Goal: Transaction & Acquisition: Download file/media

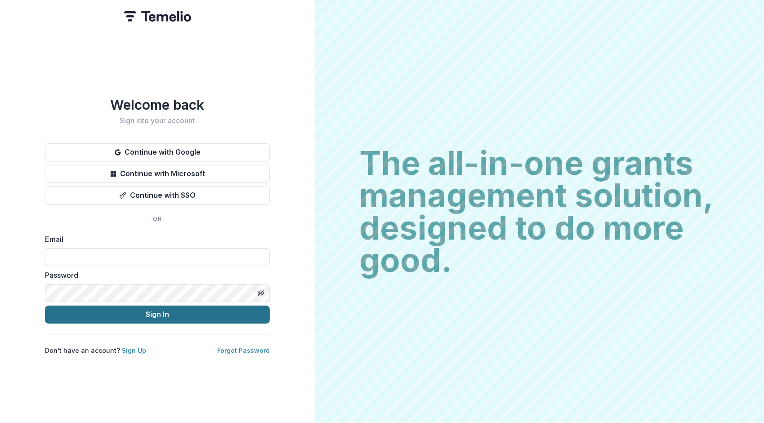
type input "**********"
click at [159, 308] on button "Sign In" at bounding box center [157, 315] width 225 height 18
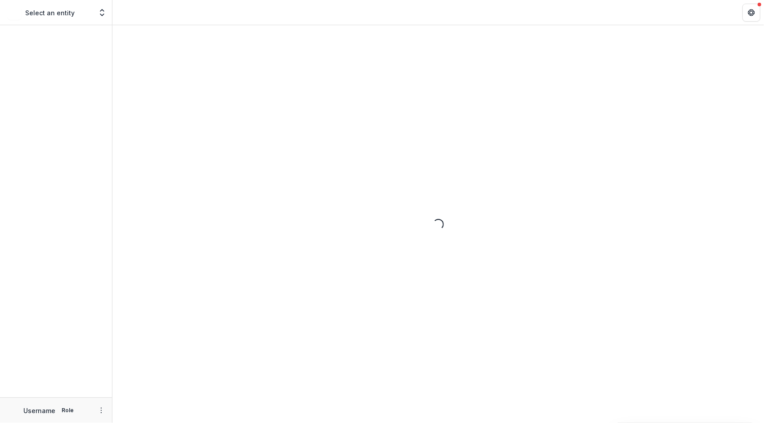
type input "**********"
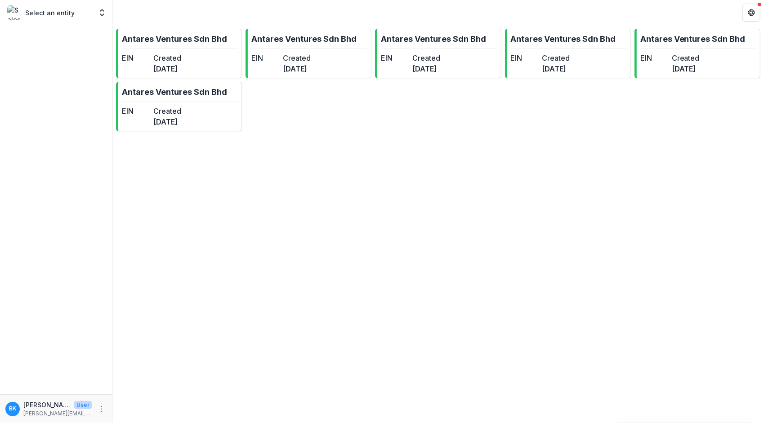
click at [66, 7] on div "Select an entity" at bounding box center [49, 12] width 85 height 14
click at [95, 13] on div "Select an entity Nonprofits Antares Ventures Sdn Bhd Antares Ventures Sdn Bhd A…" at bounding box center [56, 13] width 105 height 18
click at [101, 16] on icon "Open entity switcher" at bounding box center [102, 12] width 9 height 9
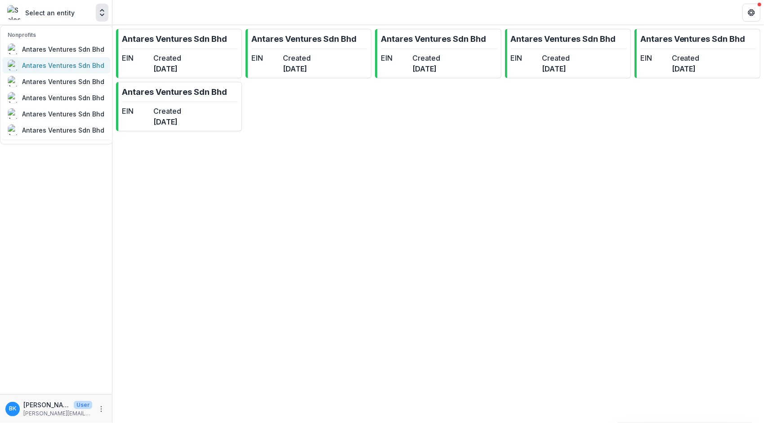
click at [90, 64] on div "Antares Ventures Sdn Bhd" at bounding box center [63, 65] width 82 height 9
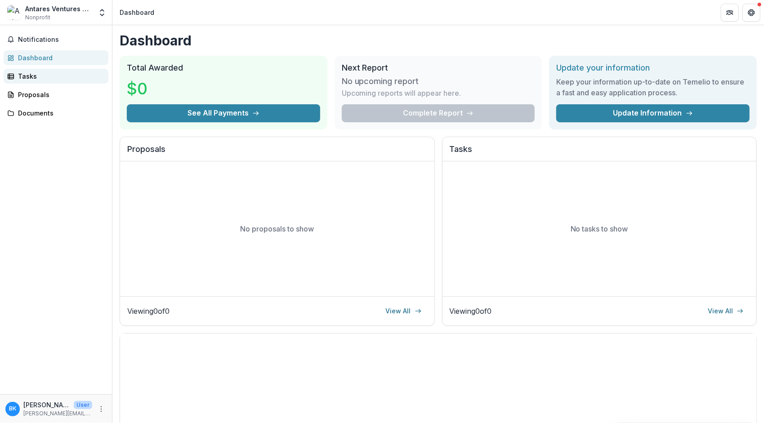
click at [53, 79] on div "Tasks" at bounding box center [59, 75] width 83 height 9
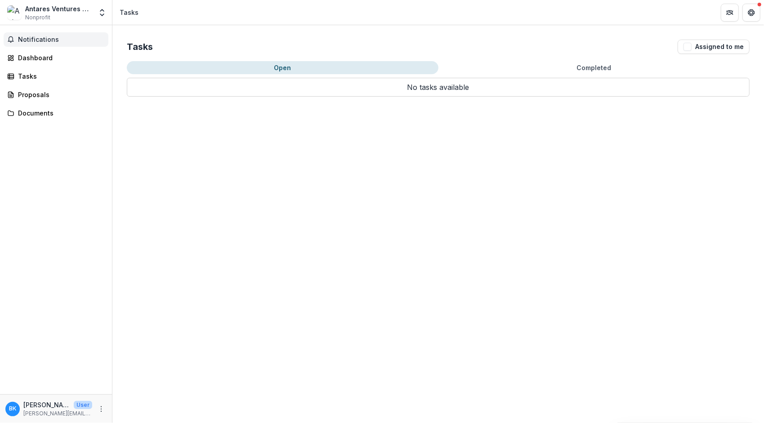
click at [41, 44] on button "Notifications" at bounding box center [56, 39] width 105 height 14
click at [88, 18] on div "Antares Ventures Sdn Bhd Nonprofit" at bounding box center [58, 13] width 67 height 18
click at [107, 15] on button "Open entity switcher" at bounding box center [102, 13] width 13 height 18
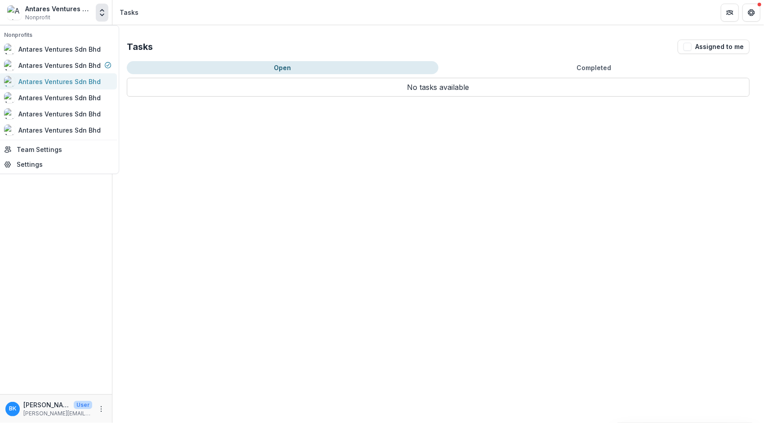
click at [73, 86] on div "Antares Ventures Sdn Bhd" at bounding box center [52, 81] width 97 height 11
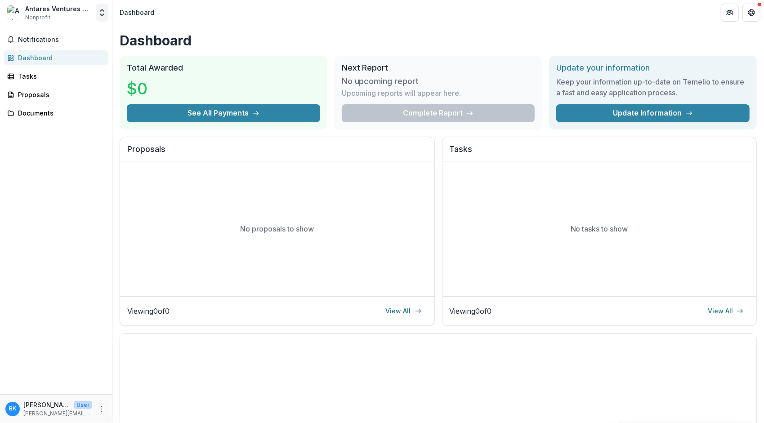
click at [105, 16] on icon "Open entity switcher" at bounding box center [102, 12] width 9 height 9
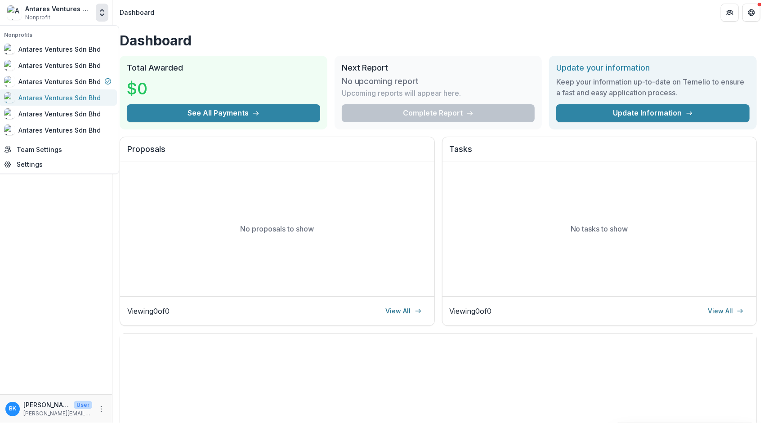
click at [88, 93] on div "Antares Ventures Sdn Bhd" at bounding box center [59, 97] width 82 height 9
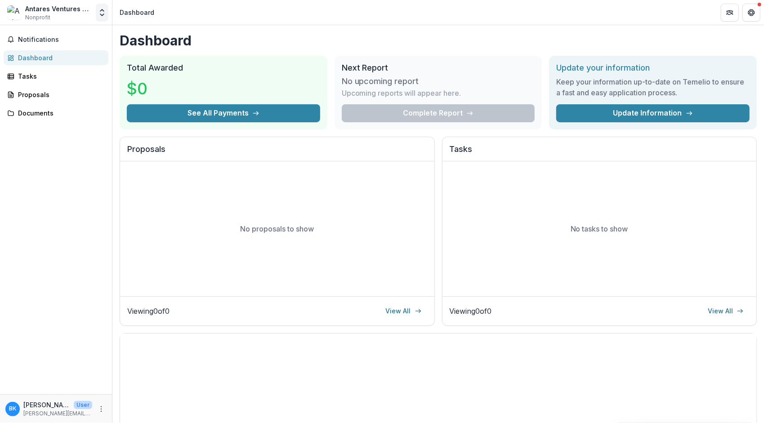
click at [103, 14] on polyline "Open entity switcher" at bounding box center [102, 15] width 4 height 2
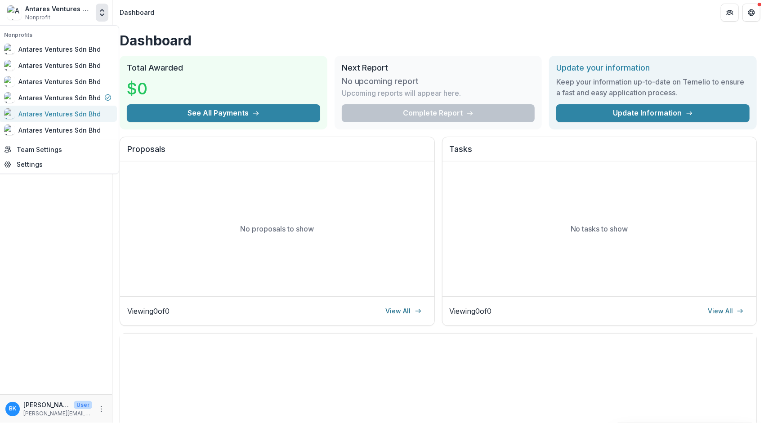
click at [84, 111] on div "Antares Ventures Sdn Bhd" at bounding box center [59, 113] width 82 height 9
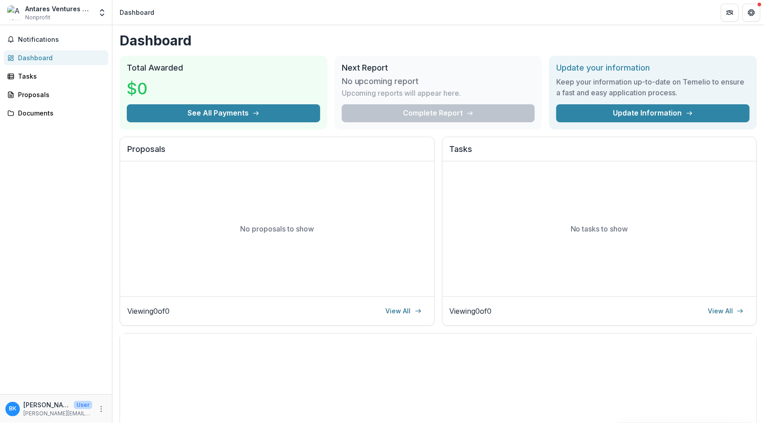
click at [100, 10] on icon "Open entity switcher" at bounding box center [102, 12] width 9 height 9
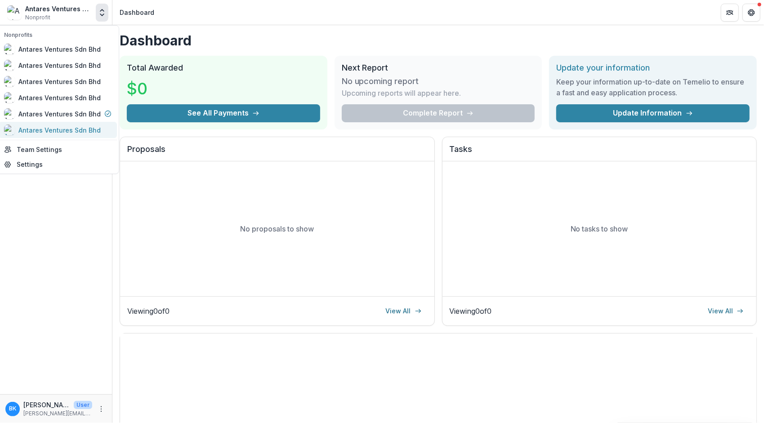
click at [95, 124] on link "Antares Ventures Sdn Bhd" at bounding box center [58, 130] width 118 height 16
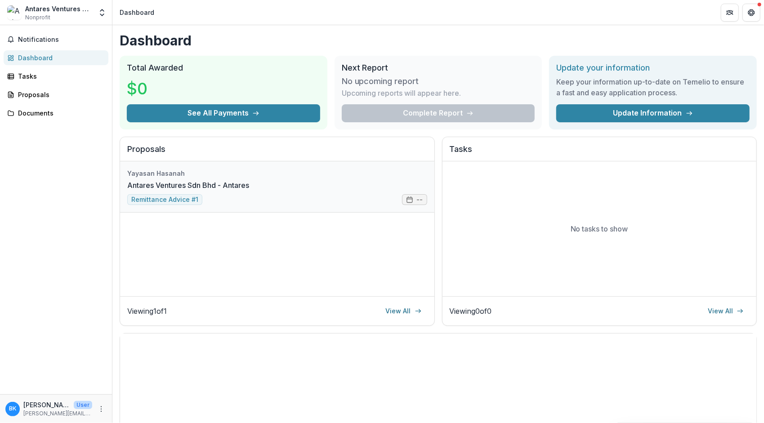
click at [245, 182] on link "Antares Ventures Sdn Bhd - Antares" at bounding box center [188, 185] width 122 height 11
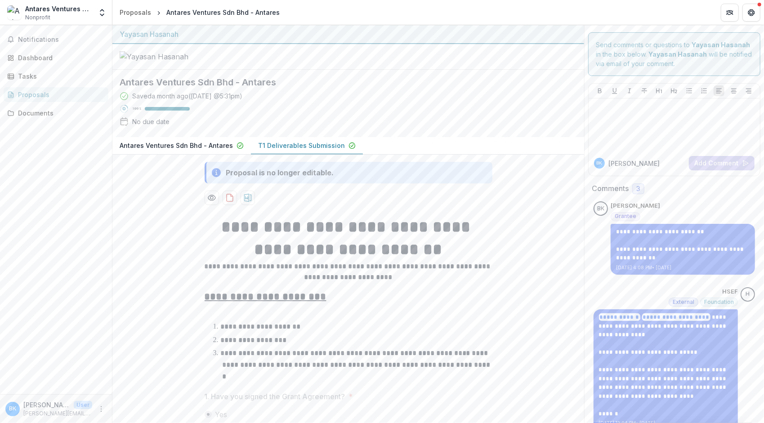
click at [170, 195] on div "**********" at bounding box center [348, 374] width 472 height 439
click at [184, 150] on p "Antares Ventures Sdn Bhd - Antares" at bounding box center [176, 145] width 113 height 9
click at [298, 150] on p "T1 Deliverables Submission" at bounding box center [301, 145] width 87 height 9
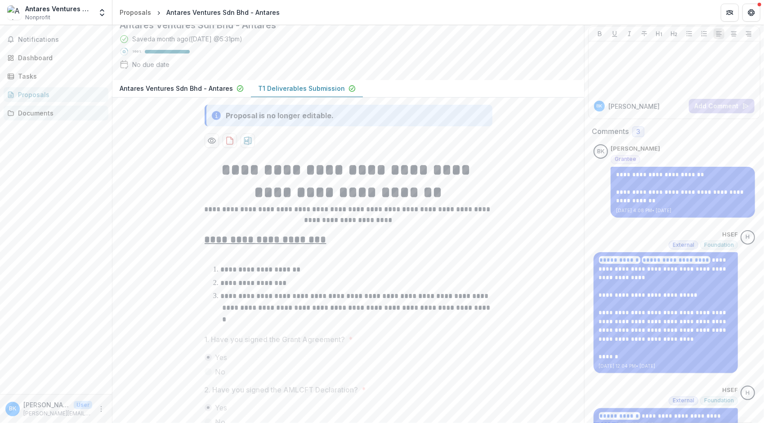
scroll to position [17, 0]
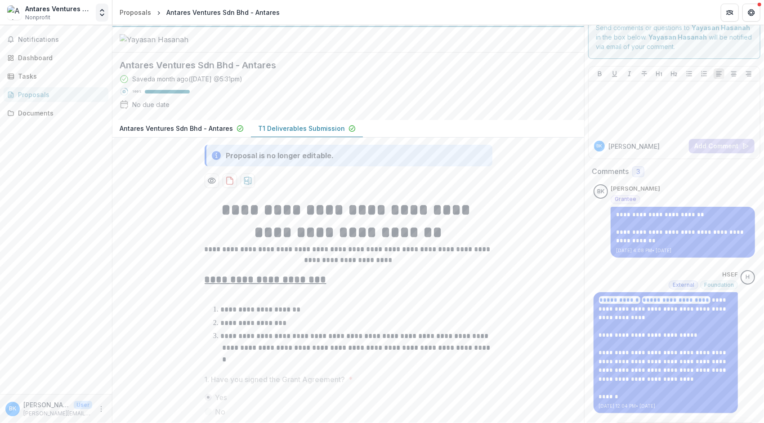
click at [97, 13] on button "Open entity switcher" at bounding box center [102, 13] width 13 height 18
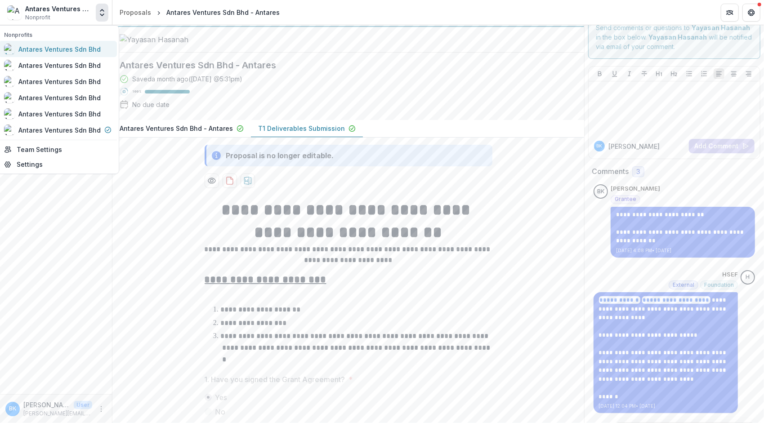
click at [94, 46] on div "Antares Ventures Sdn Bhd" at bounding box center [59, 49] width 82 height 9
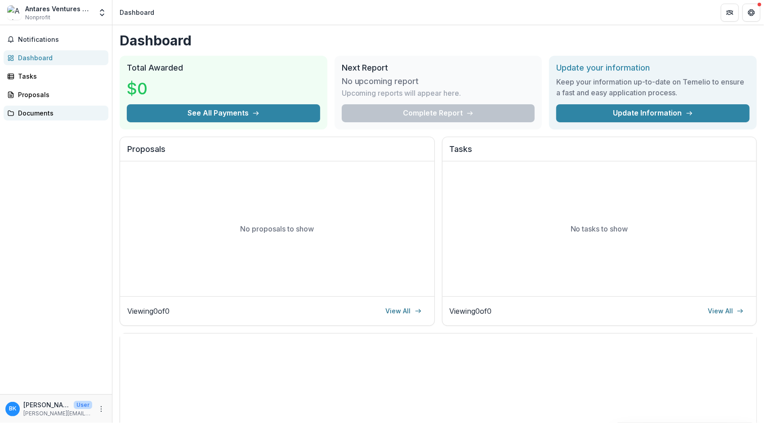
click at [74, 111] on div "Documents" at bounding box center [59, 112] width 83 height 9
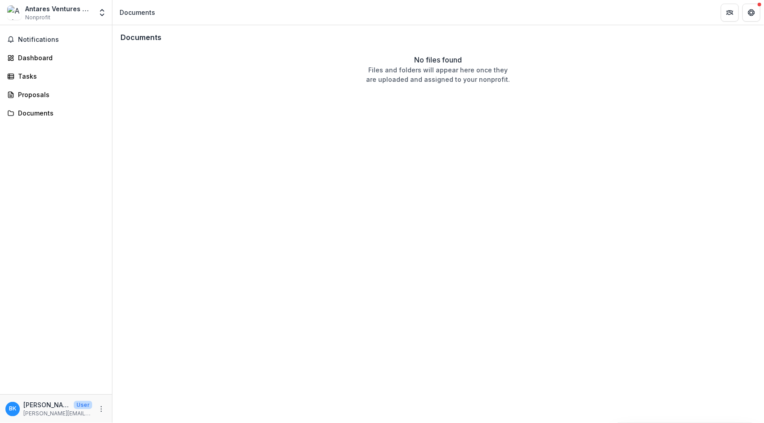
click at [97, 21] on div "Antares Ventures Sdn Bhd Nonprofit Nonprofits Antares Ventures Sdn Bhd Antares …" at bounding box center [56, 13] width 105 height 18
click at [101, 16] on icon "Open entity switcher" at bounding box center [102, 12] width 9 height 9
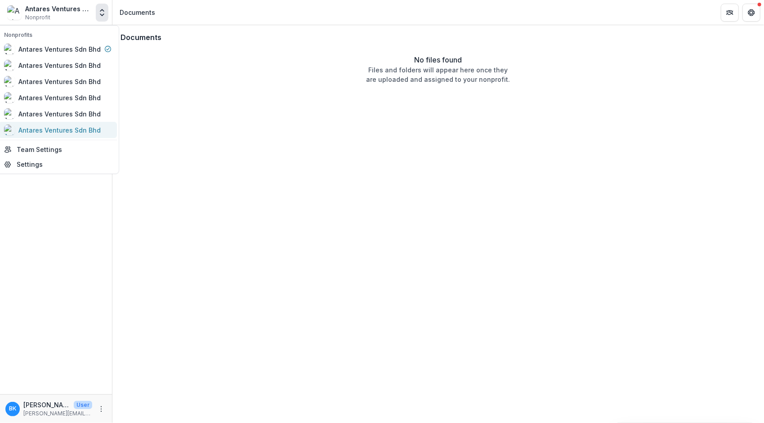
click at [72, 125] on div "Antares Ventures Sdn Bhd" at bounding box center [59, 129] width 82 height 9
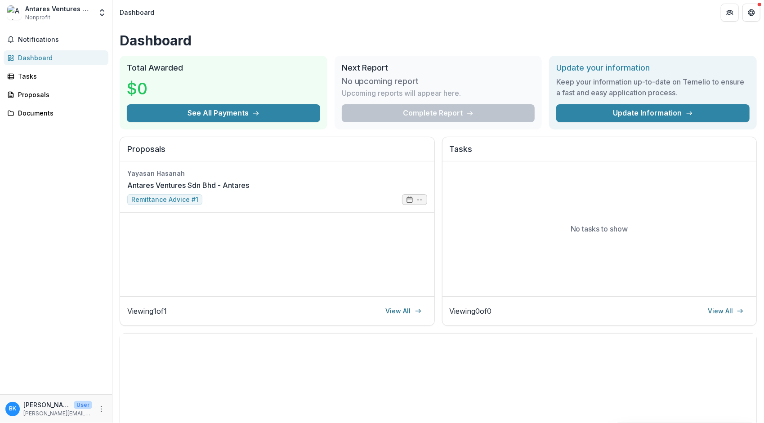
click at [22, 126] on div "Notifications Dashboard Tasks Proposals Documents" at bounding box center [56, 209] width 112 height 369
click at [38, 115] on div "Documents" at bounding box center [59, 112] width 83 height 9
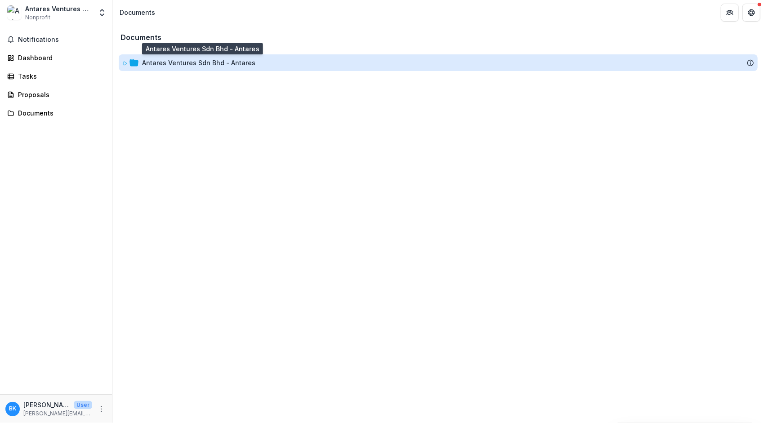
click at [225, 67] on div "Antares Ventures Sdn Bhd - Antares" at bounding box center [198, 62] width 113 height 9
click at [151, 58] on div "Antares Ventures Sdn Bhd - Antares" at bounding box center [198, 62] width 113 height 9
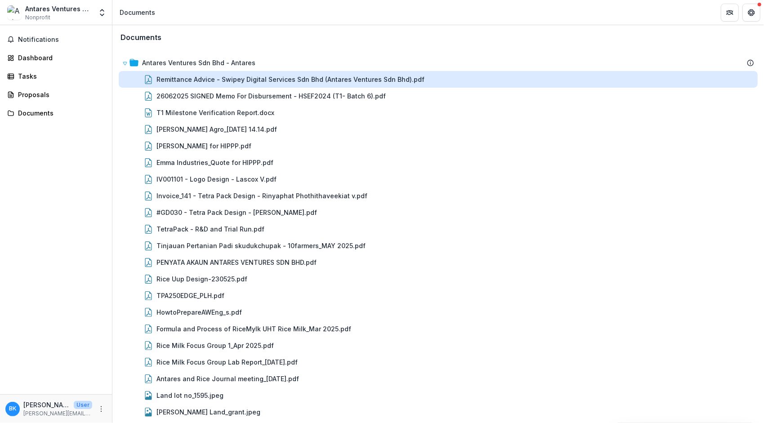
click at [230, 80] on div "Remittance Advice - Swipey Digital Services Sdn Bhd (Antares Ventures Sdn Bhd).…" at bounding box center [290, 79] width 268 height 9
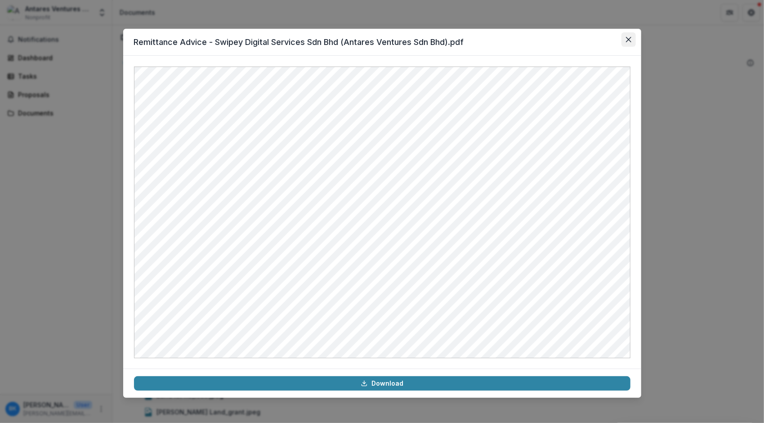
click at [629, 42] on button "Close" at bounding box center [628, 39] width 14 height 14
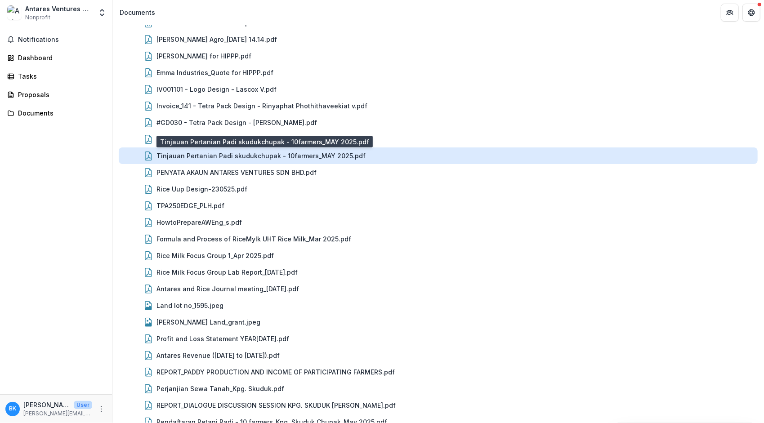
scroll to position [103, 0]
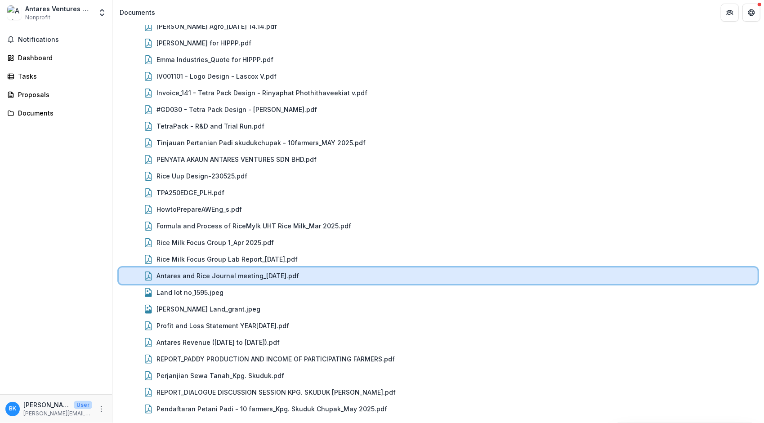
click at [298, 281] on div "Antares and Rice Journal meeting_20th Mar 2025.pdf" at bounding box center [438, 275] width 639 height 17
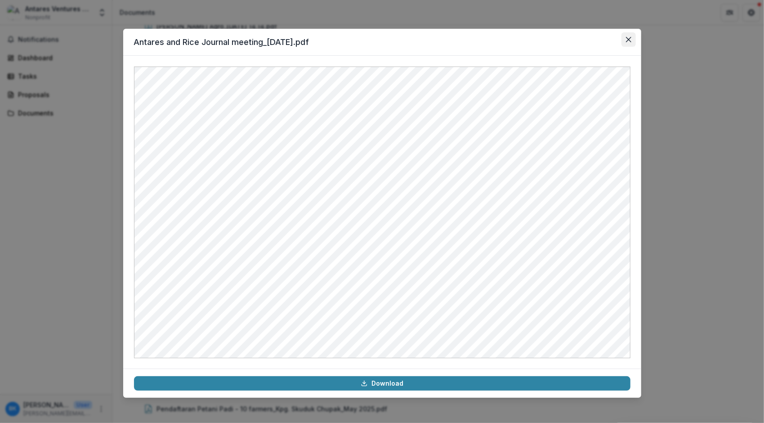
click at [627, 40] on icon "Close" at bounding box center [628, 39] width 5 height 5
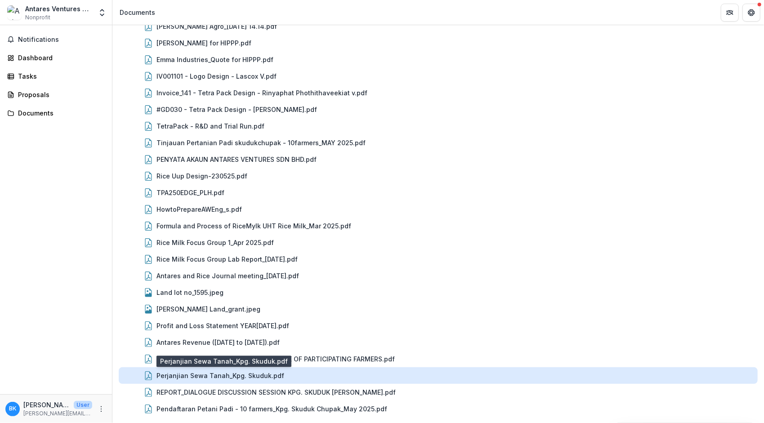
click at [248, 373] on div "Perjanjian Sewa Tanah_Kpg. Skuduk.pdf" at bounding box center [220, 375] width 128 height 9
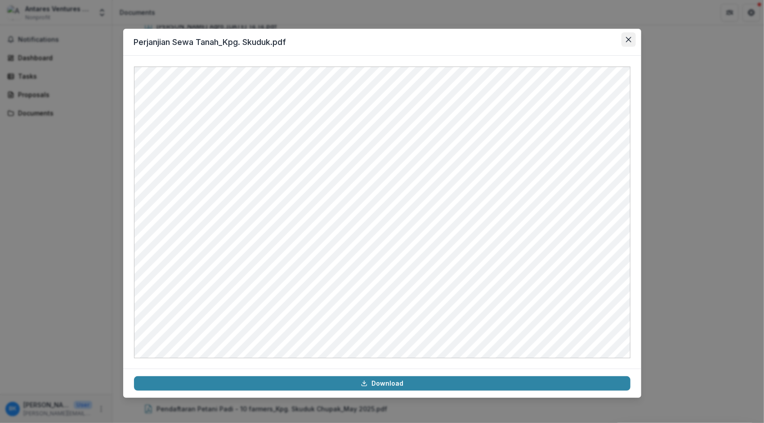
click at [625, 41] on button "Close" at bounding box center [628, 39] width 14 height 14
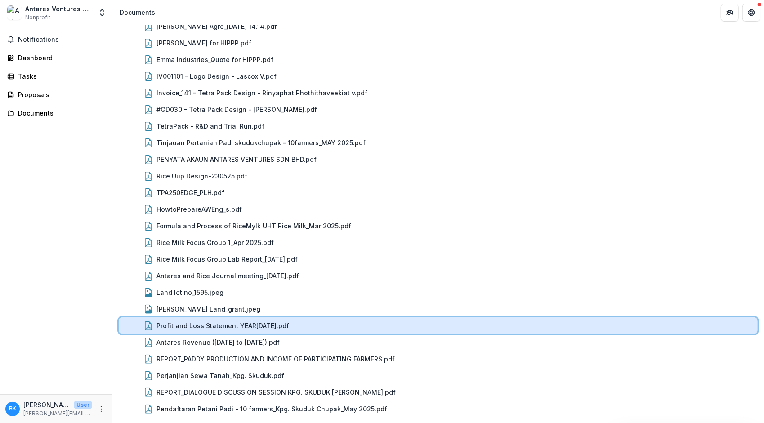
click at [290, 327] on div "Profit and Loss Statement YEAR2024.pdf" at bounding box center [454, 325] width 597 height 9
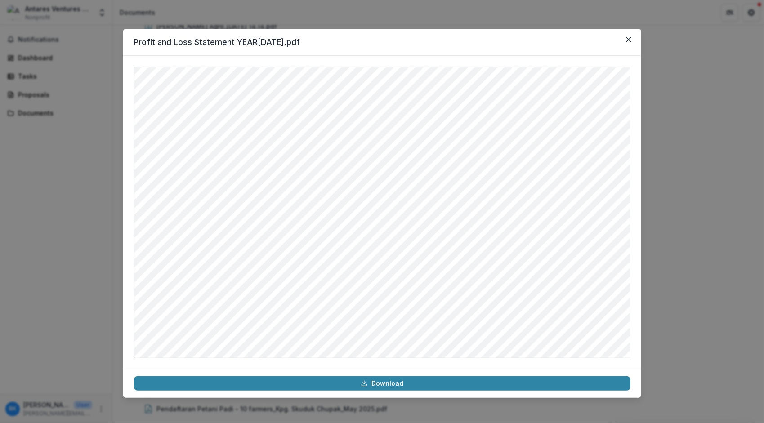
click at [664, 233] on div "Profit and Loss Statement YEAR2024.pdf Download" at bounding box center [382, 211] width 764 height 423
